Goal: Information Seeking & Learning: Learn about a topic

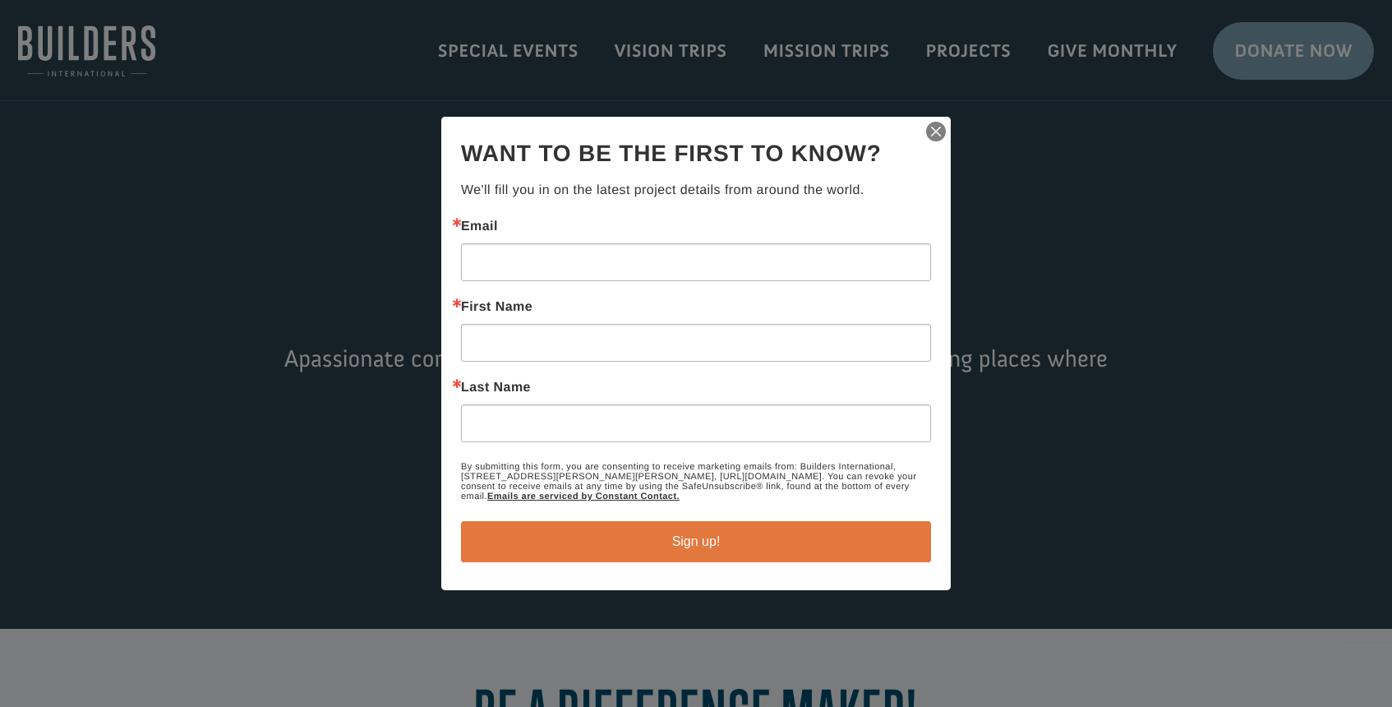
click at [937, 127] on img "button" at bounding box center [936, 131] width 23 height 23
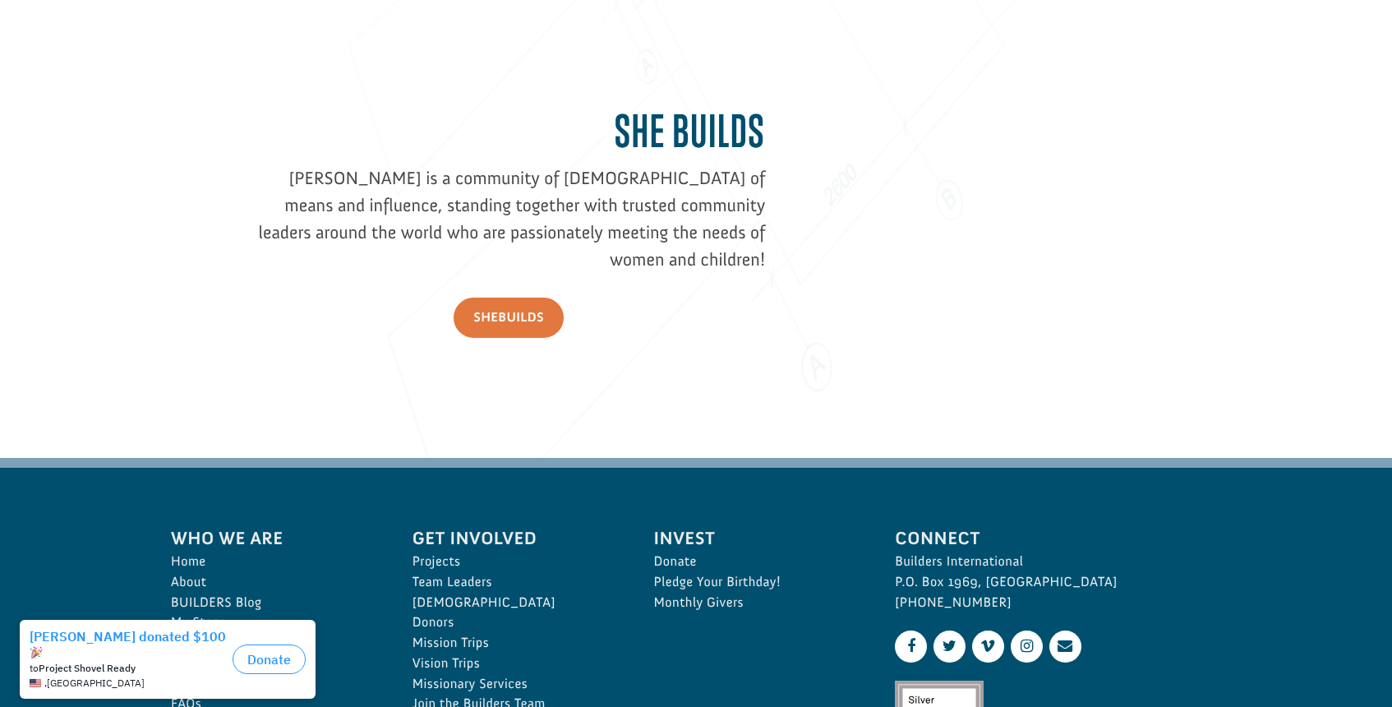
scroll to position [2232, 0]
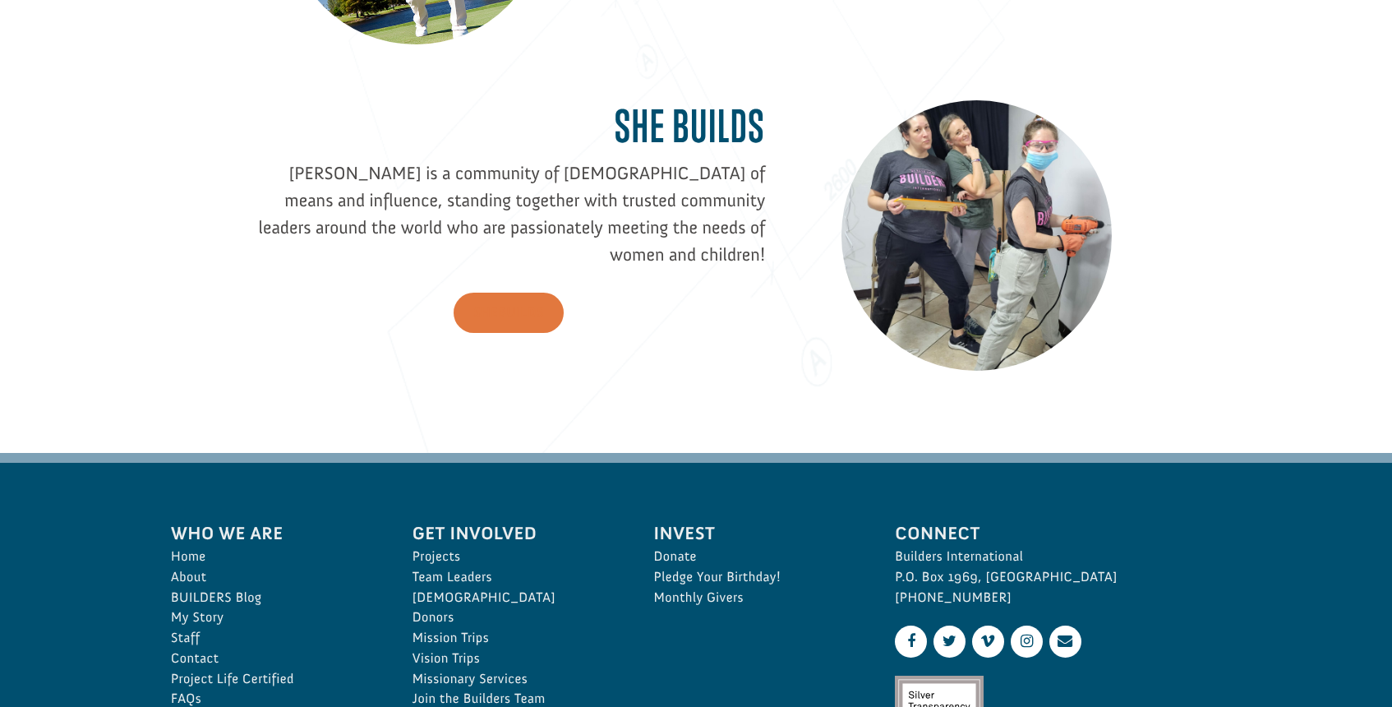
click at [465, 293] on link "SheBUILDS" at bounding box center [509, 313] width 110 height 40
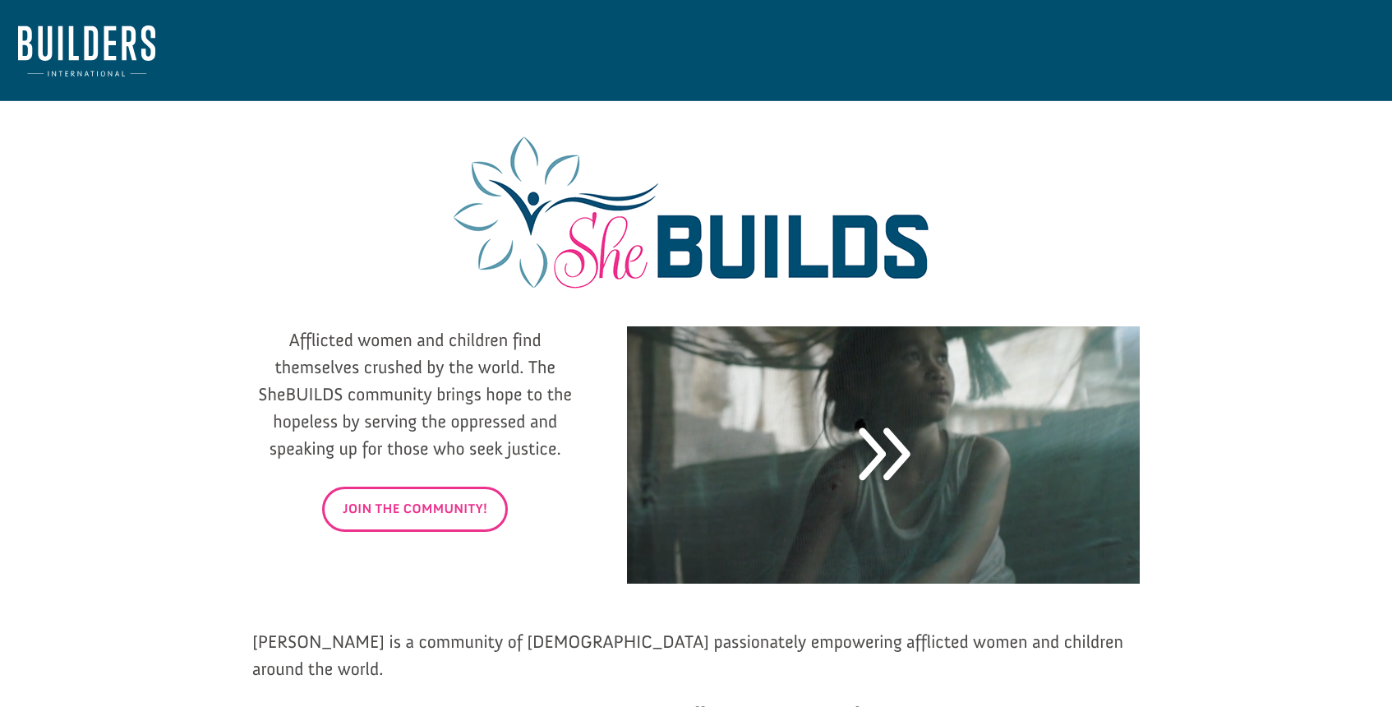
click at [409, 514] on link "Join The Community!" at bounding box center [415, 509] width 186 height 45
click at [92, 65] on img at bounding box center [86, 50] width 137 height 51
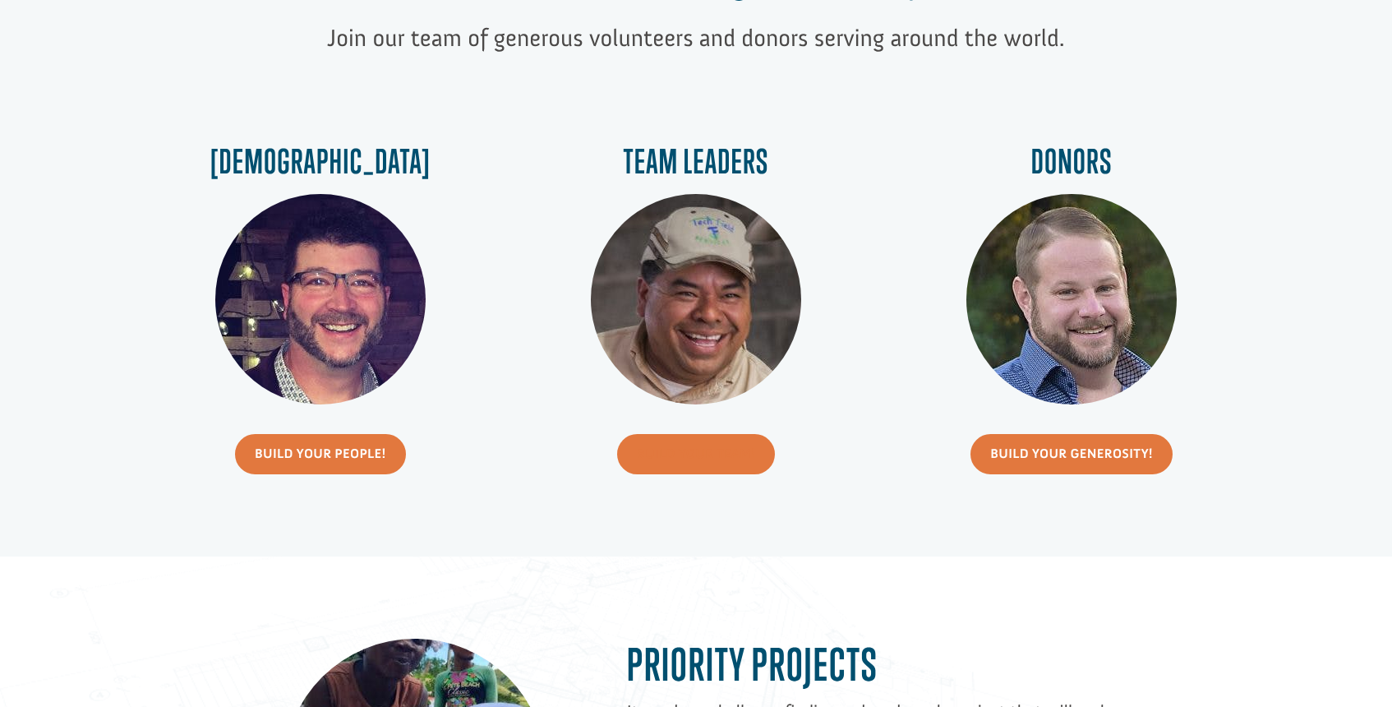
scroll to position [696, 0]
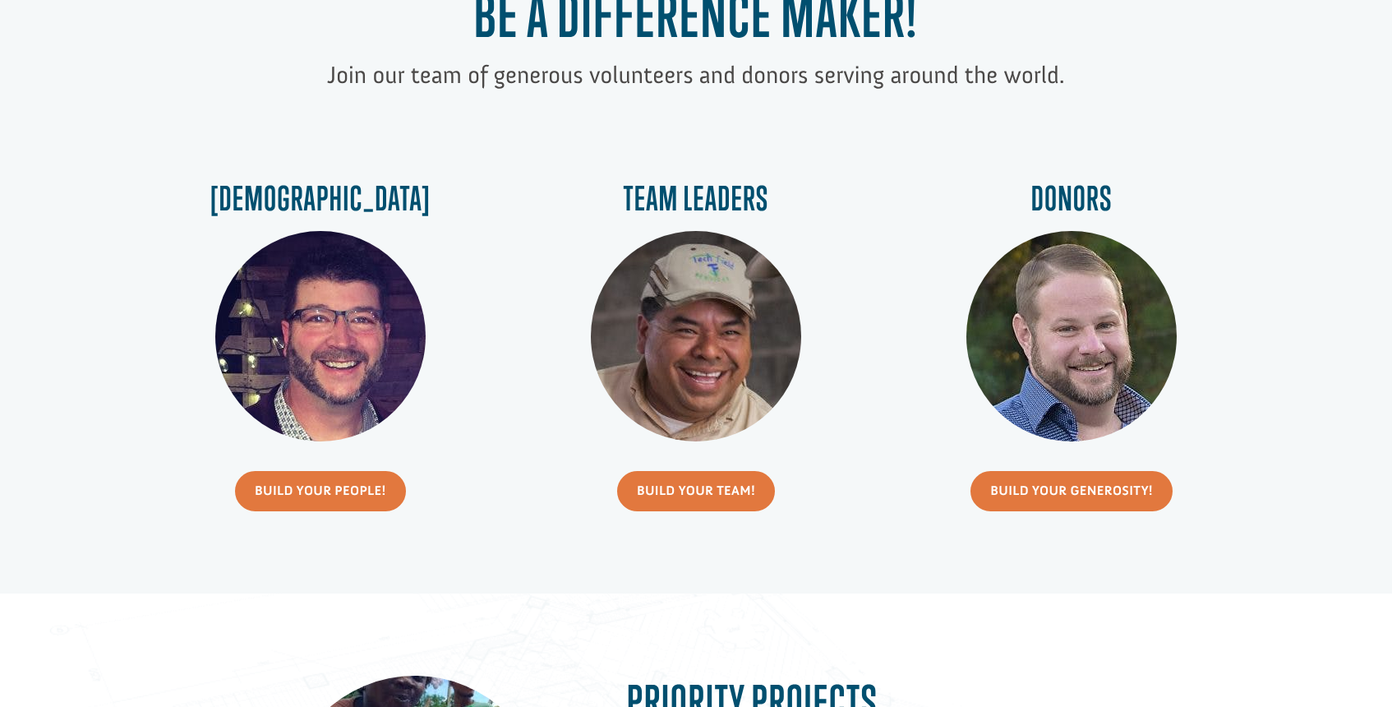
click at [716, 375] on img at bounding box center [696, 336] width 210 height 210
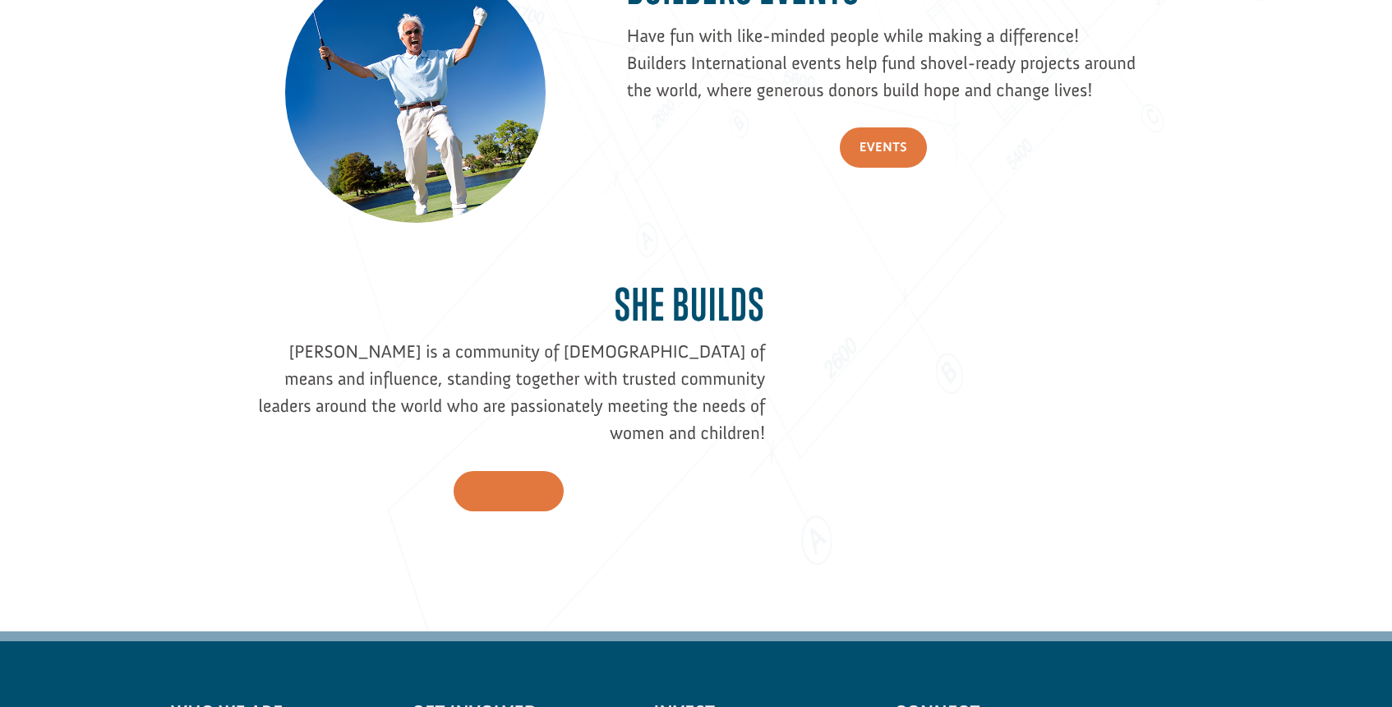
scroll to position [2060, 0]
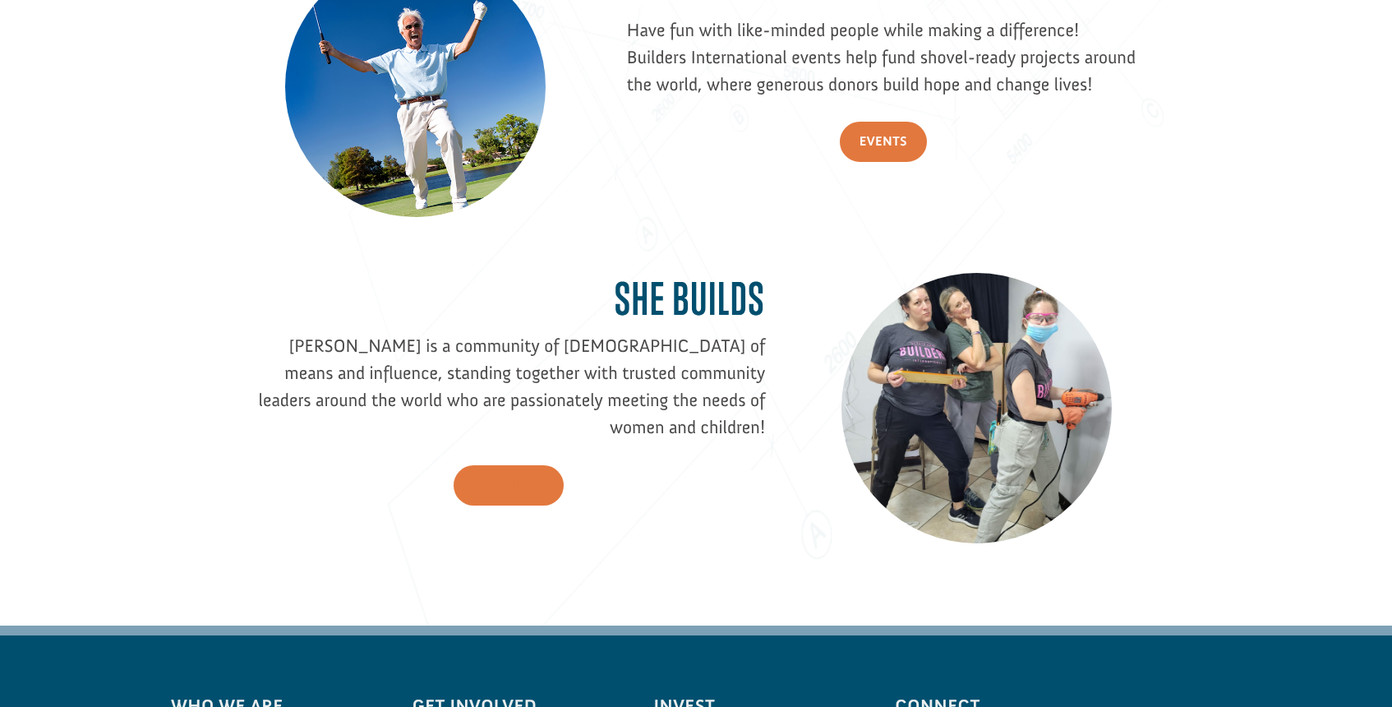
click at [523, 465] on link "SheBUILDS" at bounding box center [509, 485] width 110 height 40
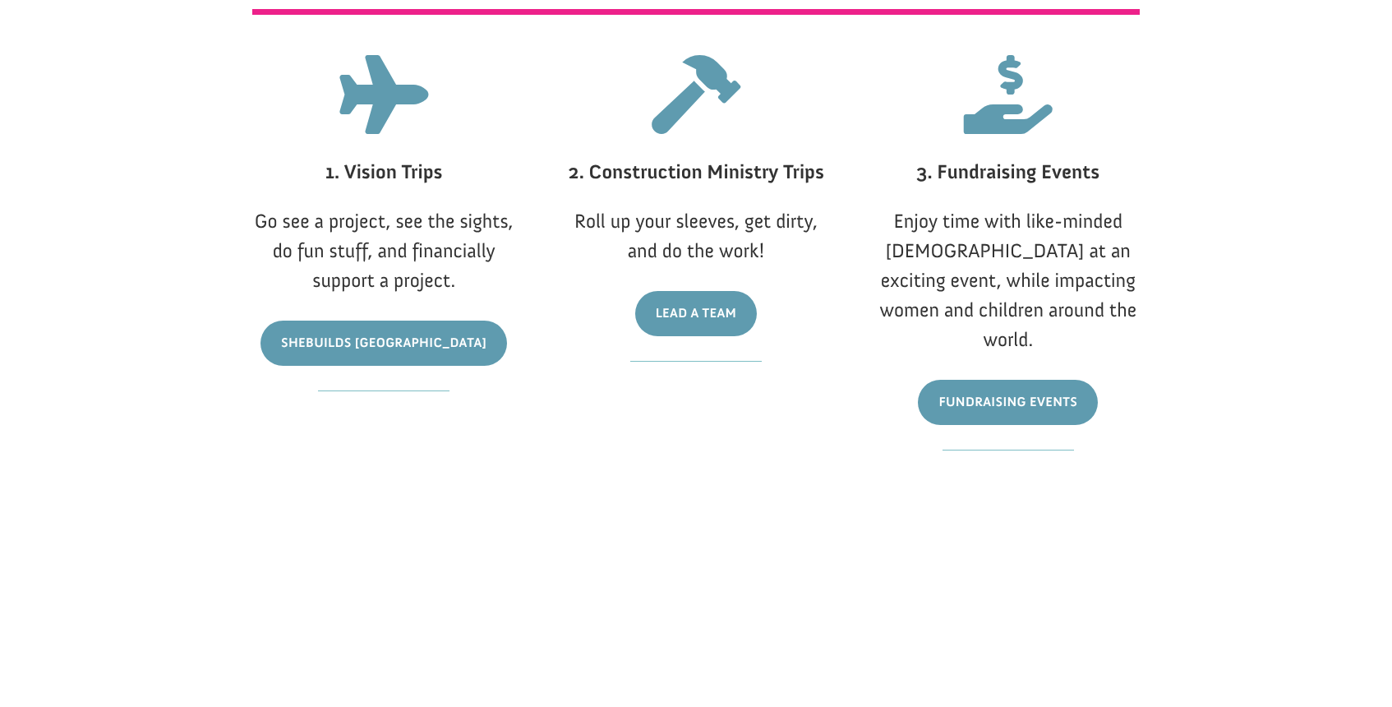
scroll to position [1209, 0]
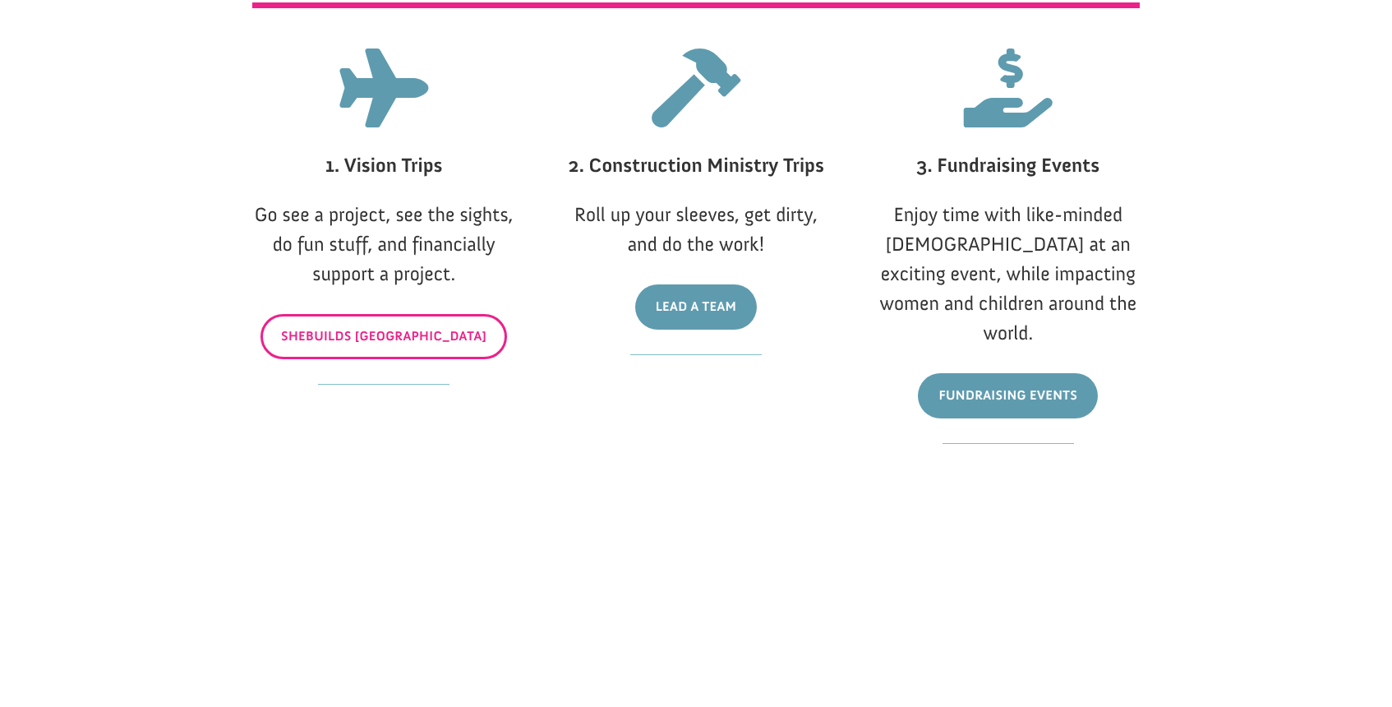
click at [386, 349] on link "SheBuilds [GEOGRAPHIC_DATA]" at bounding box center [384, 336] width 247 height 45
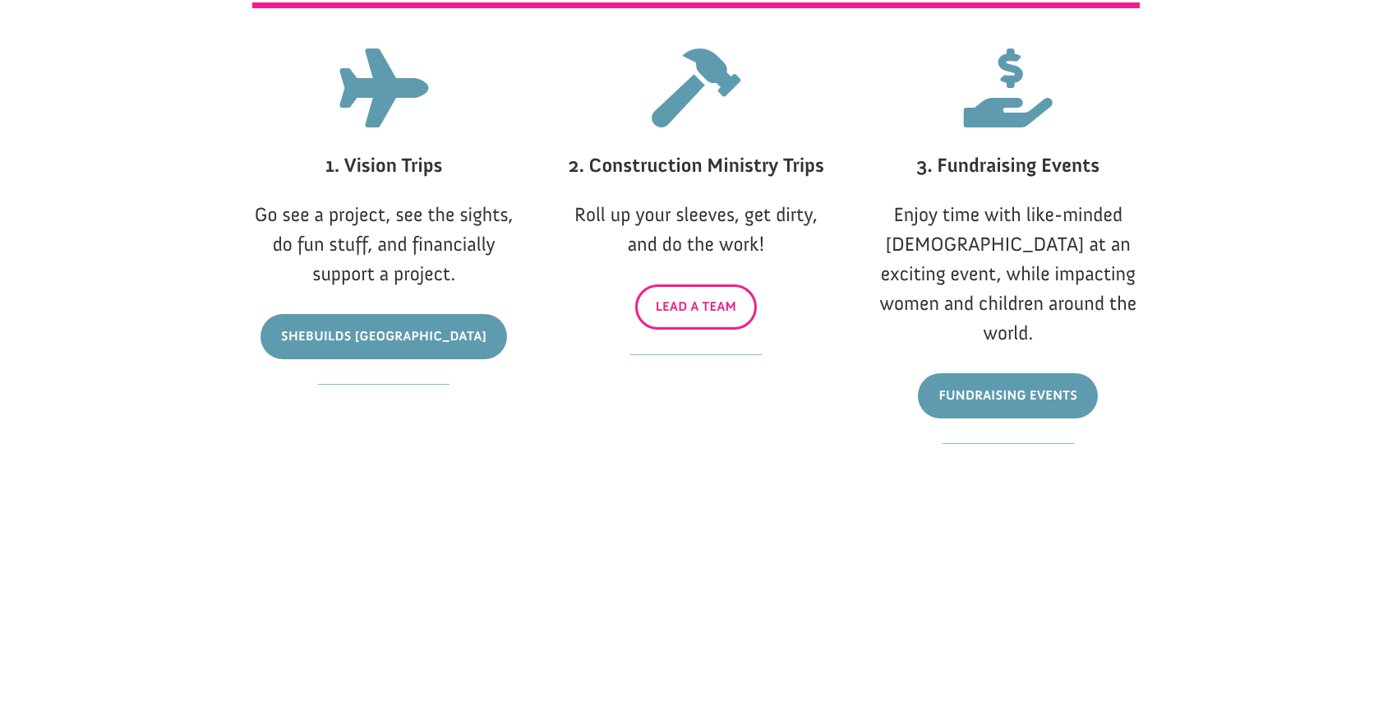
click at [695, 301] on link "Lead A Team" at bounding box center [696, 306] width 122 height 45
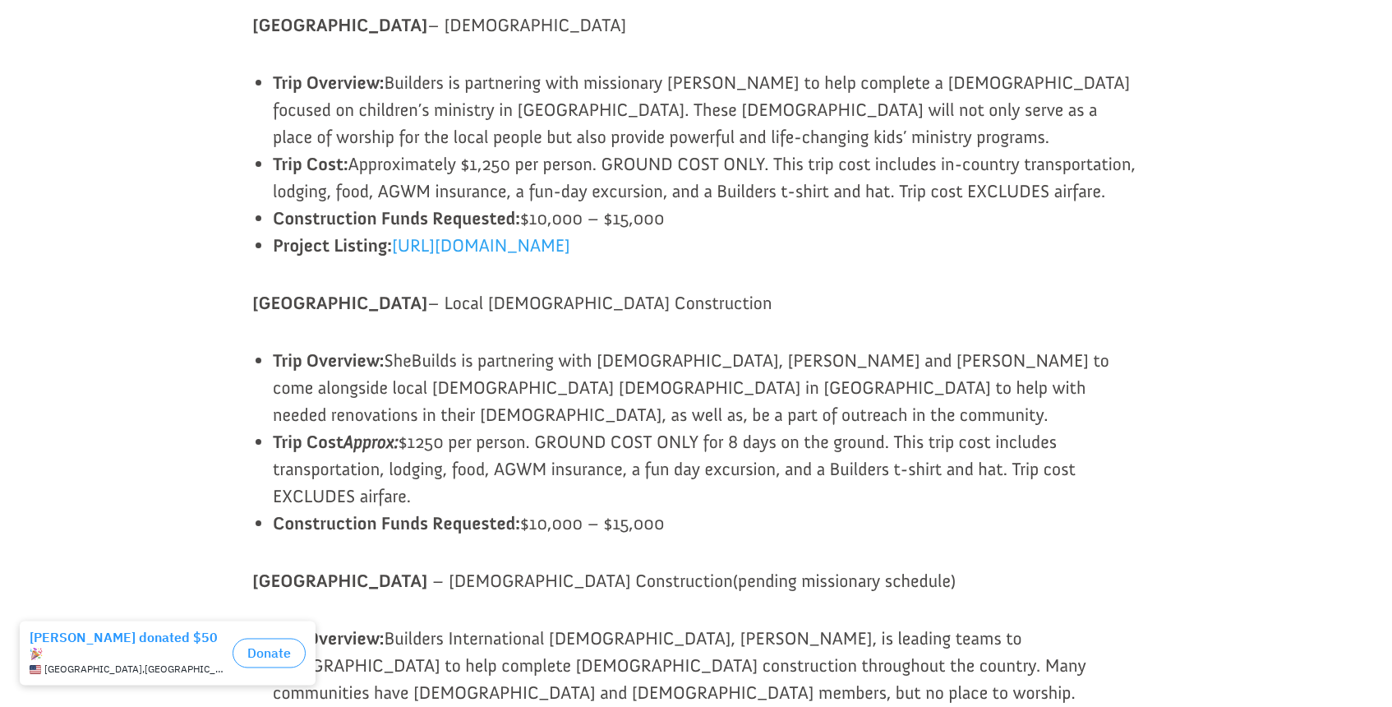
scroll to position [1679, 0]
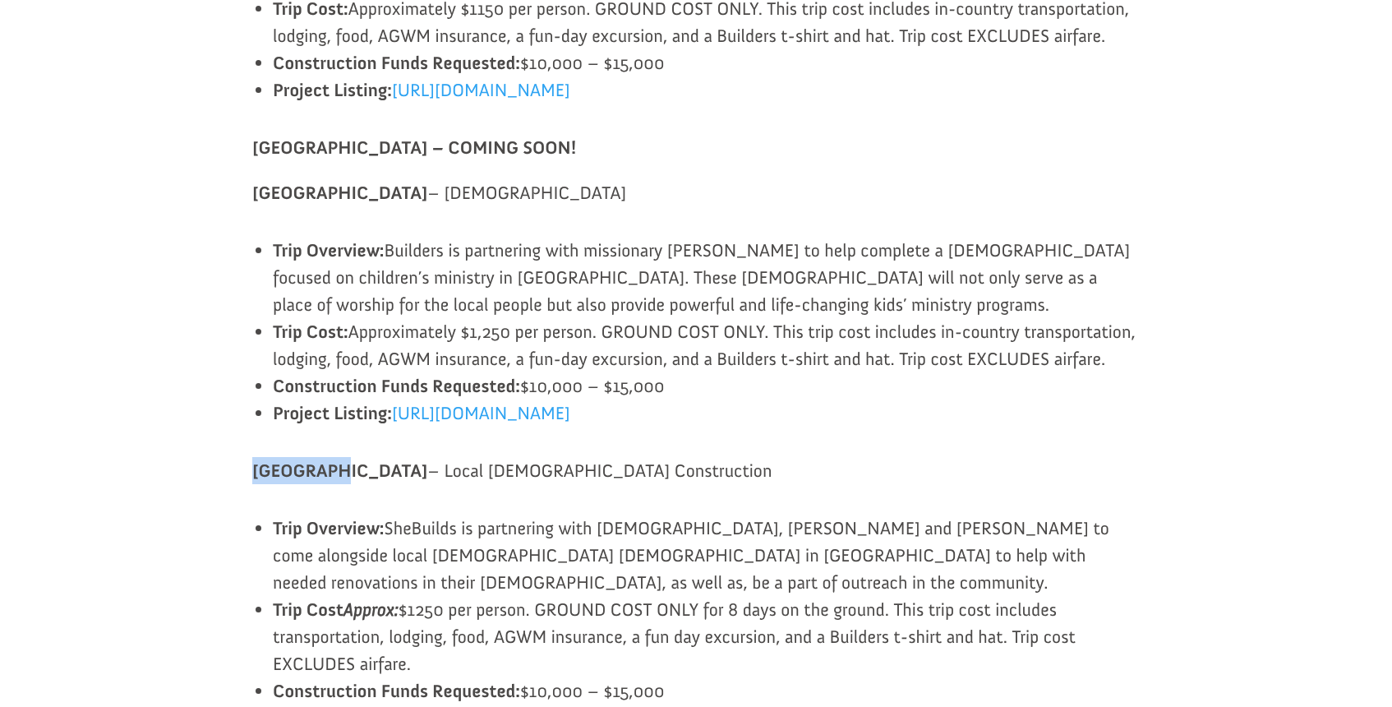
drag, startPoint x: 254, startPoint y: 471, endPoint x: 329, endPoint y: 474, distance: 74.9
click at [329, 474] on b "[GEOGRAPHIC_DATA]" at bounding box center [339, 470] width 175 height 22
copy b "[GEOGRAPHIC_DATA]"
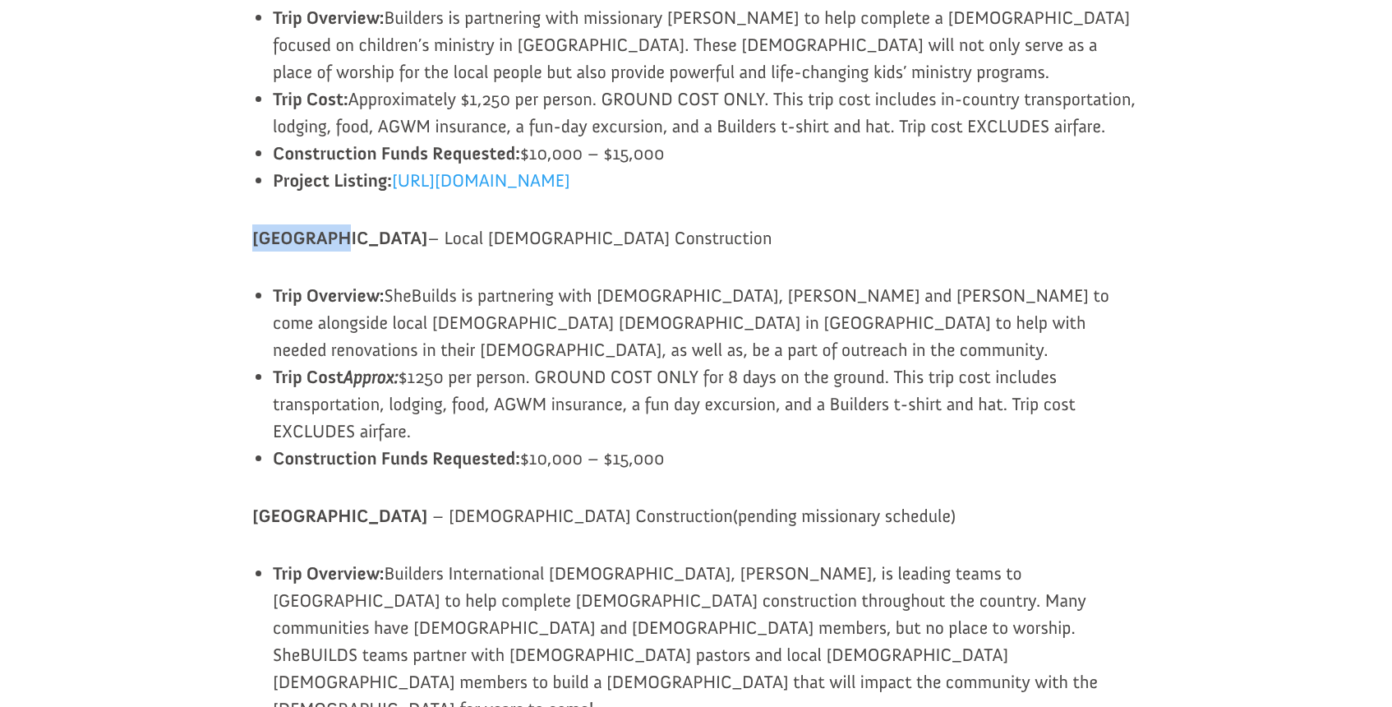
scroll to position [1925, 0]
